Goal: Check status

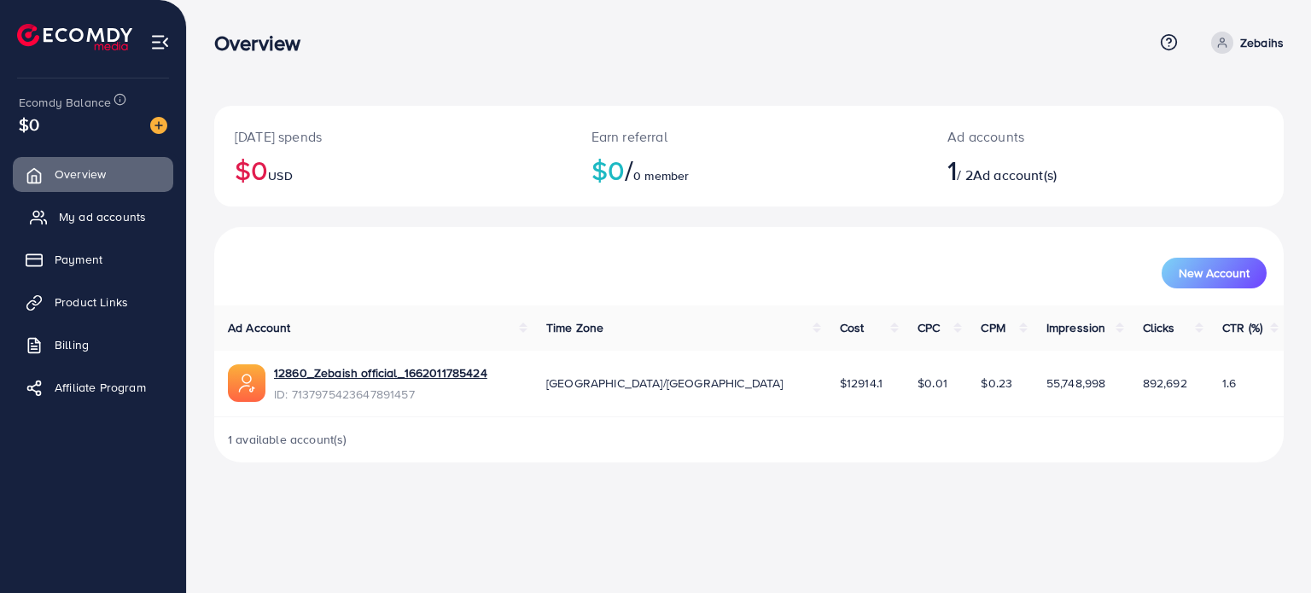
click at [116, 228] on link "My ad accounts" at bounding box center [93, 217] width 160 height 34
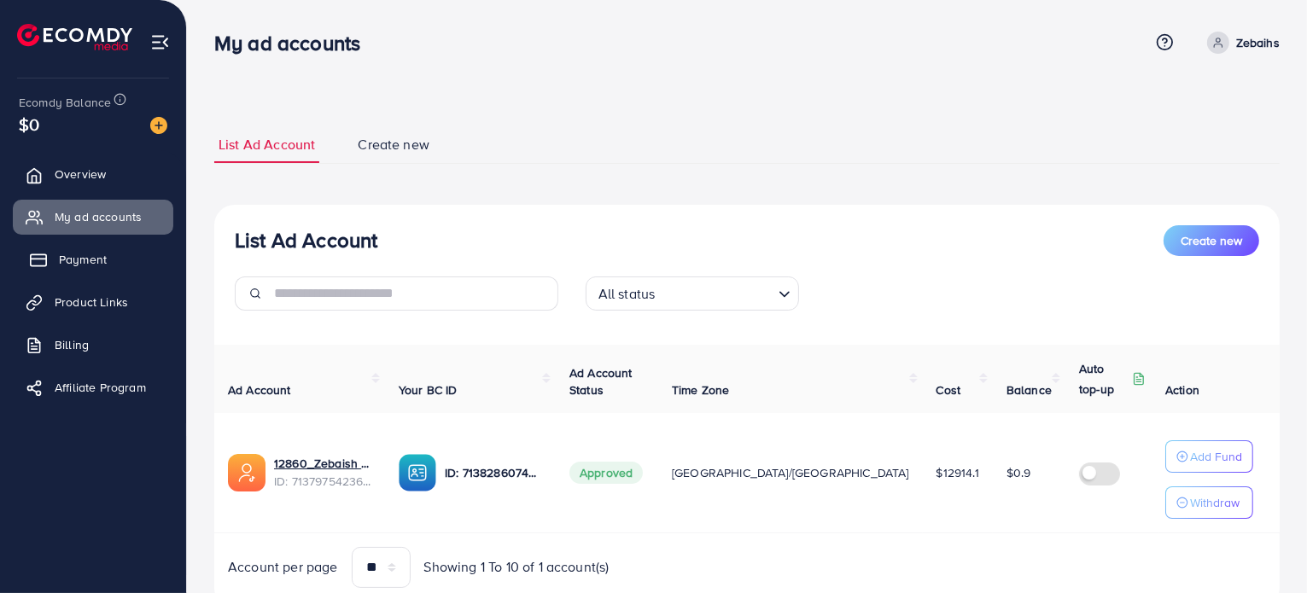
click at [102, 259] on span "Payment" at bounding box center [83, 259] width 48 height 17
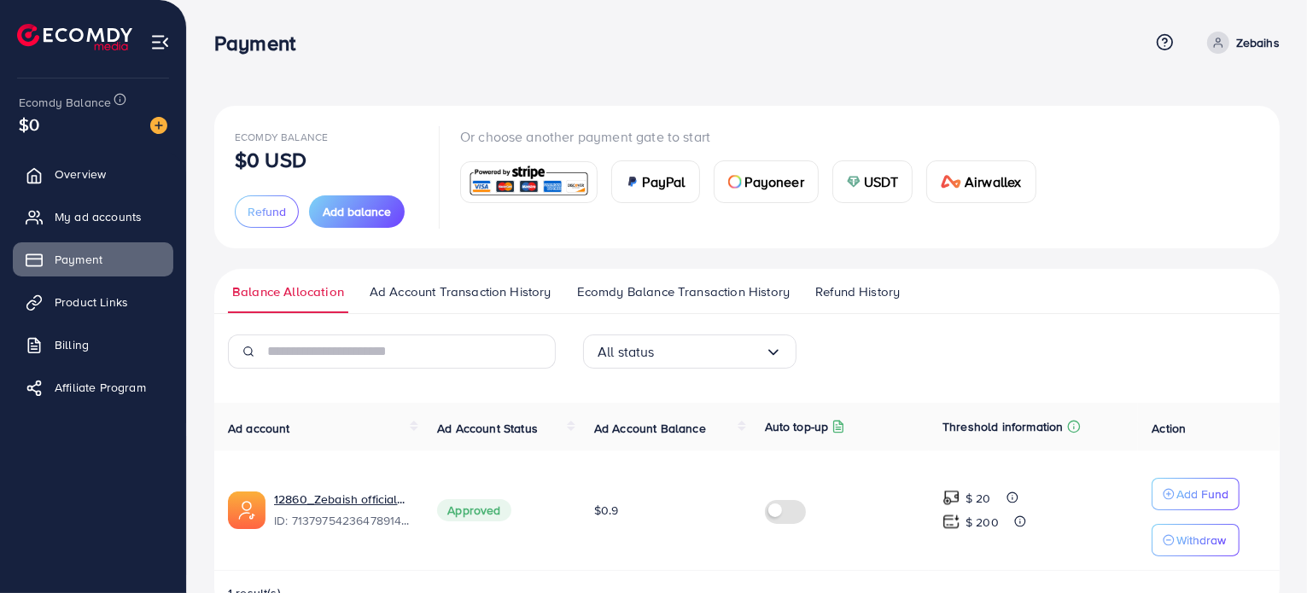
click at [546, 293] on span "Ad Account Transaction History" at bounding box center [461, 291] width 182 height 19
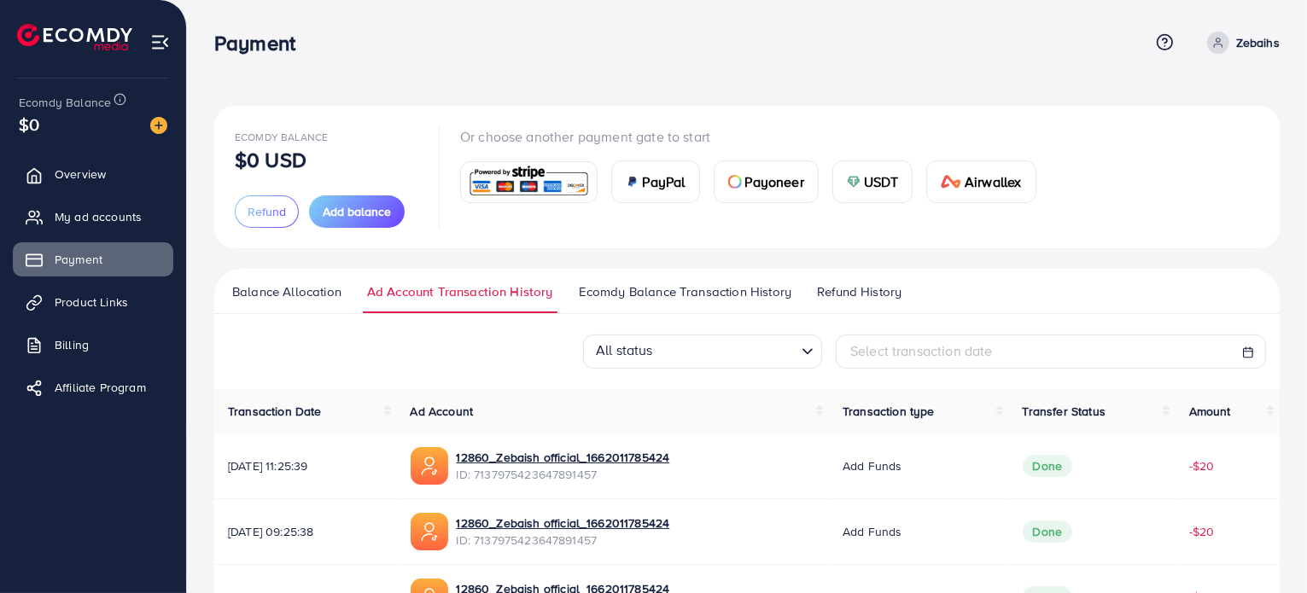
click at [638, 289] on span "Ecomdy Balance Transaction History" at bounding box center [685, 291] width 213 height 19
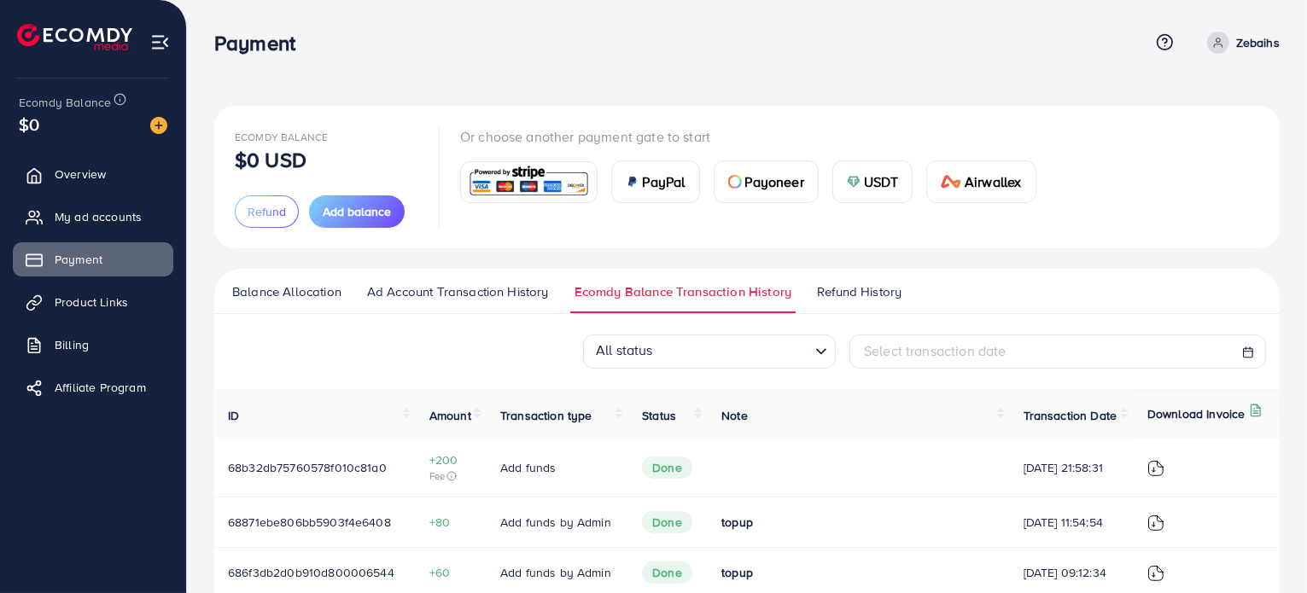
click at [828, 290] on span "Refund History" at bounding box center [859, 291] width 84 height 19
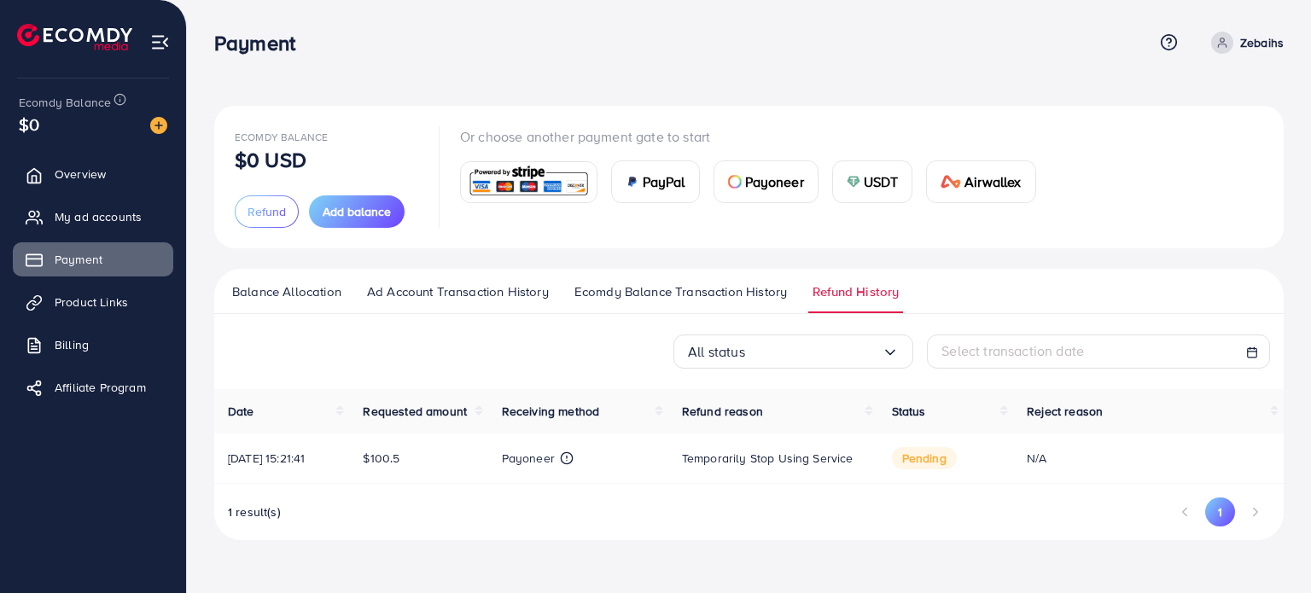
click at [957, 461] on td "pending" at bounding box center [945, 459] width 135 height 50
